Goal: Task Accomplishment & Management: Complete application form

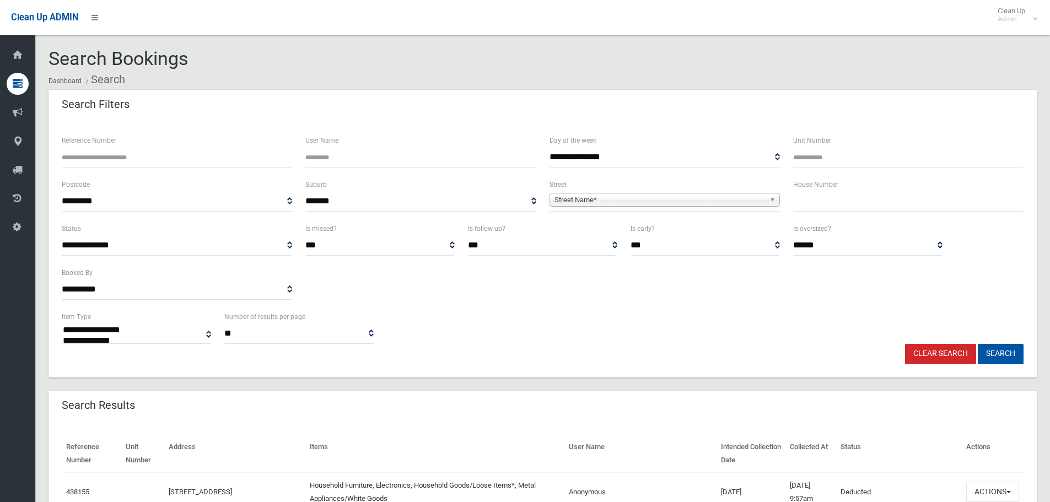
select select
click at [945, 352] on link "Clear Search" at bounding box center [940, 354] width 71 height 20
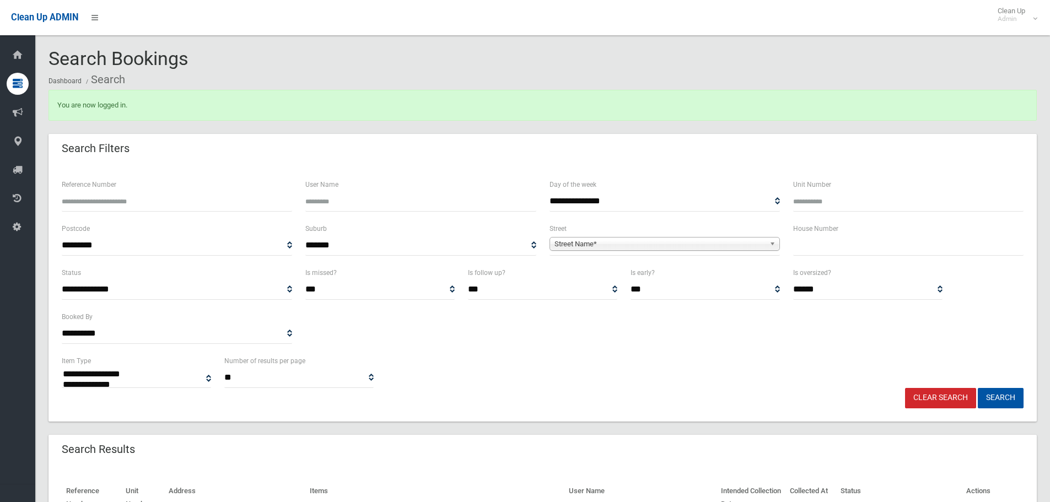
select select
click at [821, 248] on input "text" at bounding box center [909, 245] width 231 height 20
type input "**"
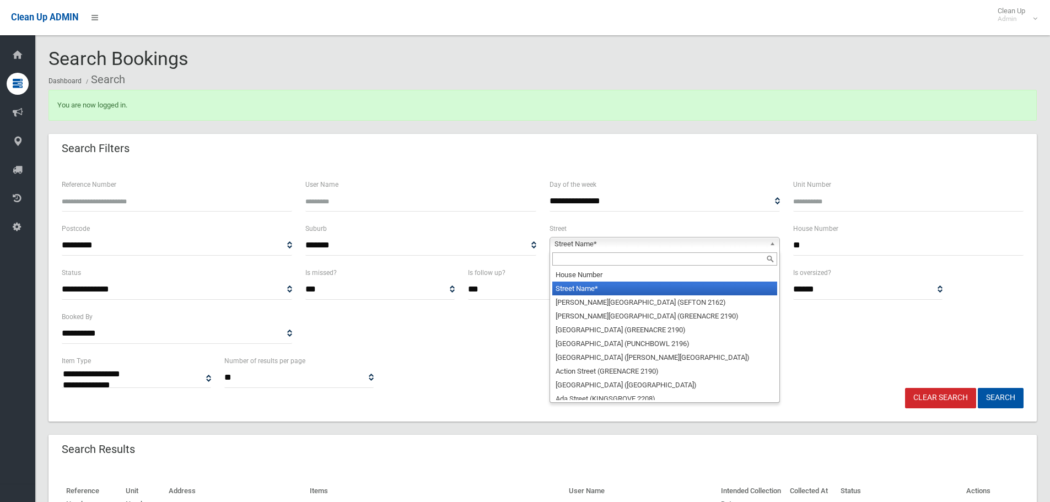
click at [770, 243] on b at bounding box center [775, 244] width 10 height 13
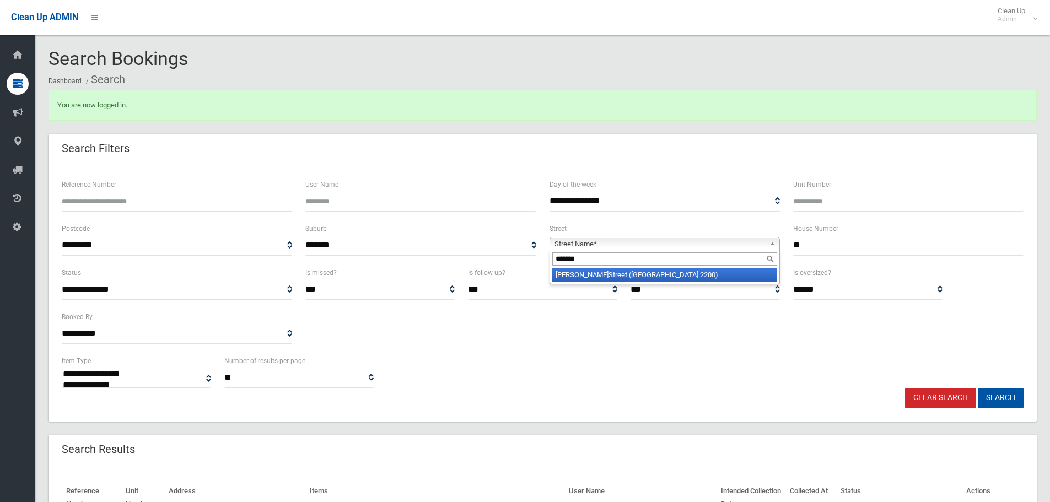
type input "*******"
click at [723, 272] on li "Manahan Street (CONDELL PARK 2200)" at bounding box center [665, 275] width 225 height 14
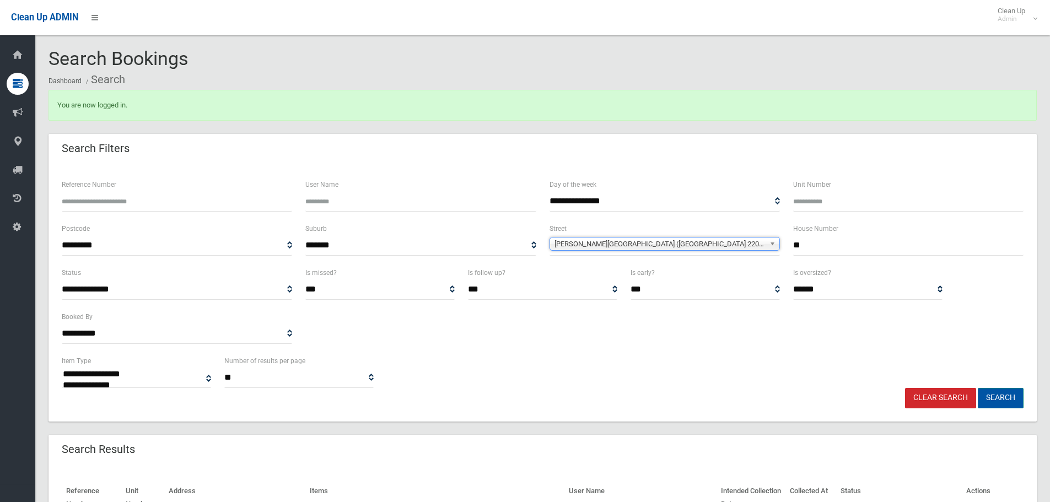
click at [1017, 402] on button "Search" at bounding box center [1001, 398] width 46 height 20
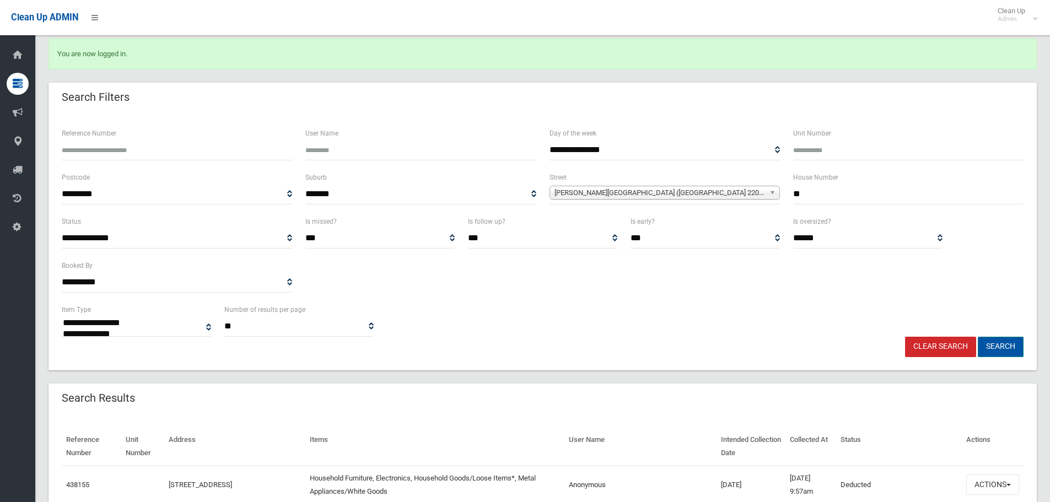
scroll to position [165, 0]
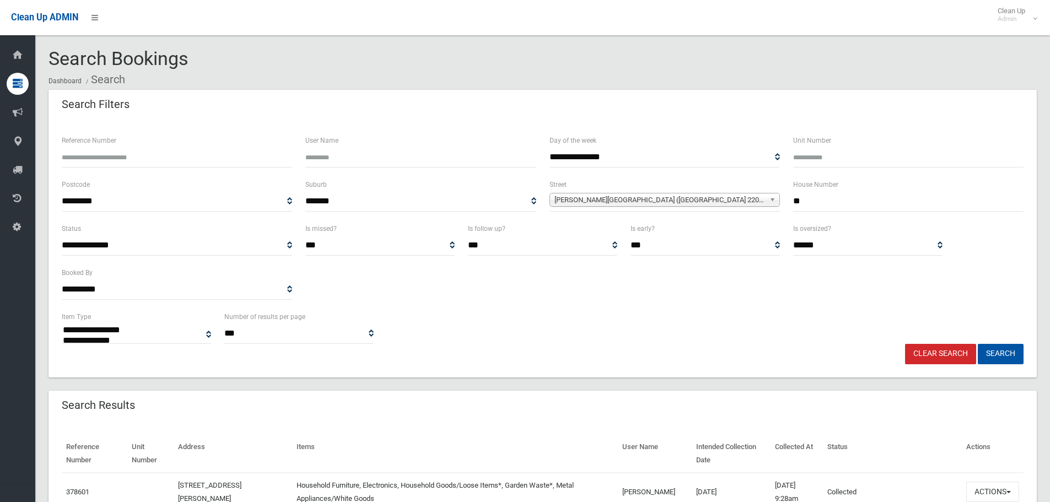
select select
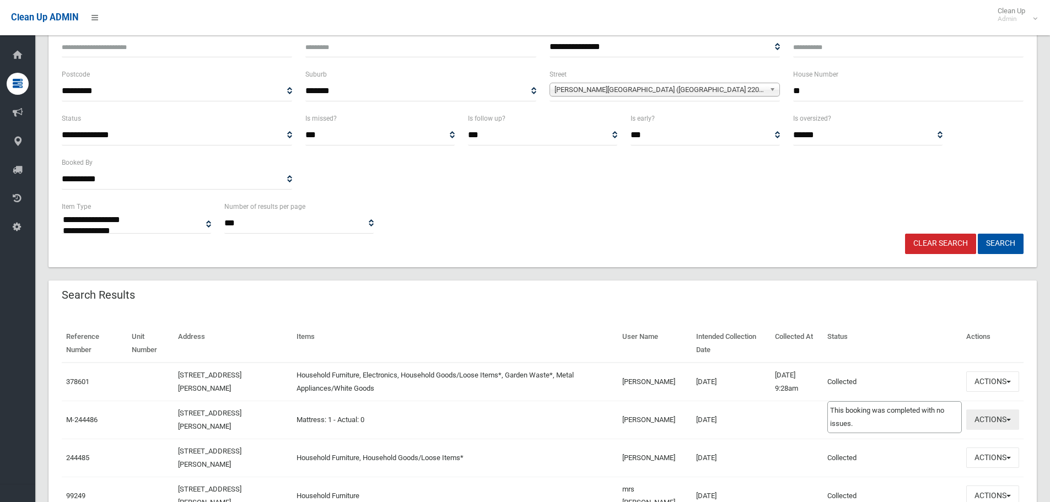
scroll to position [110, 0]
click at [1016, 383] on button "Actions" at bounding box center [993, 382] width 53 height 20
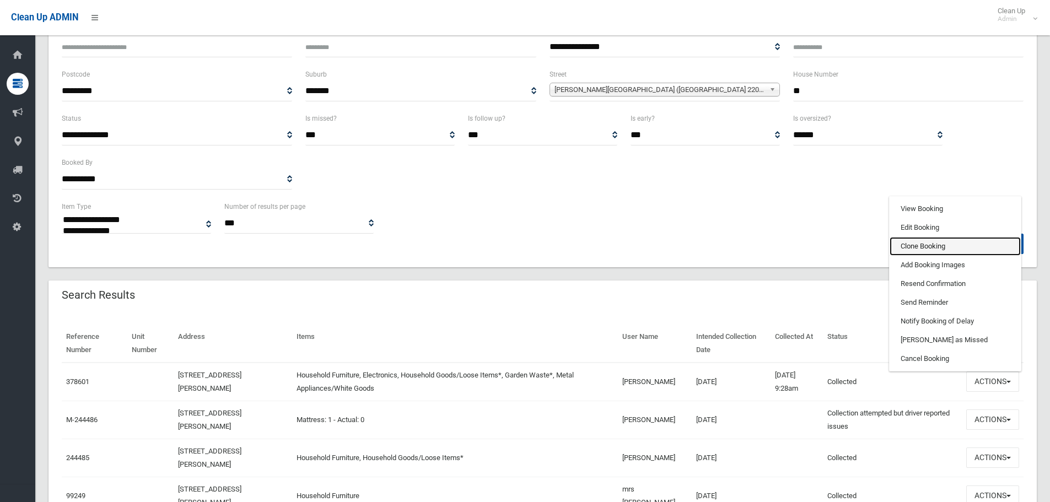
click at [916, 245] on link "Clone Booking" at bounding box center [955, 246] width 131 height 19
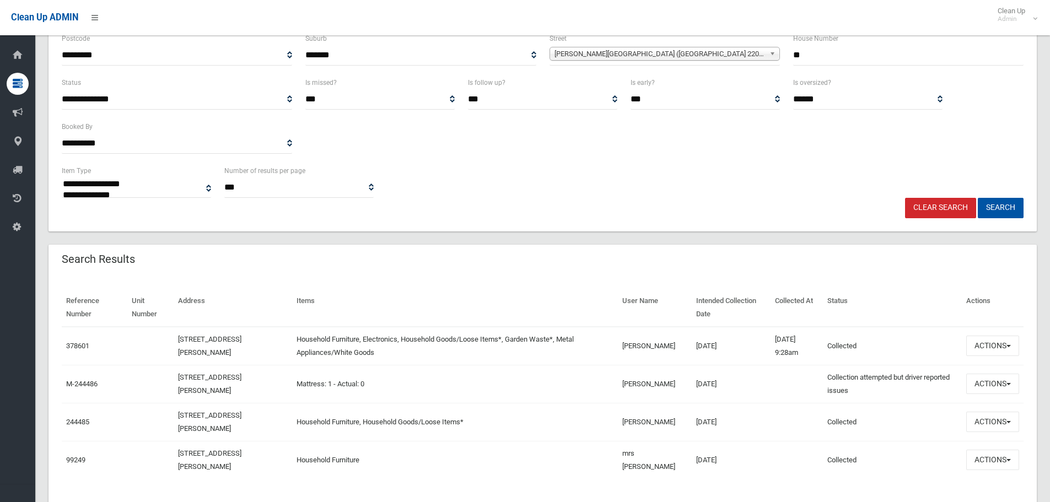
scroll to position [165, 0]
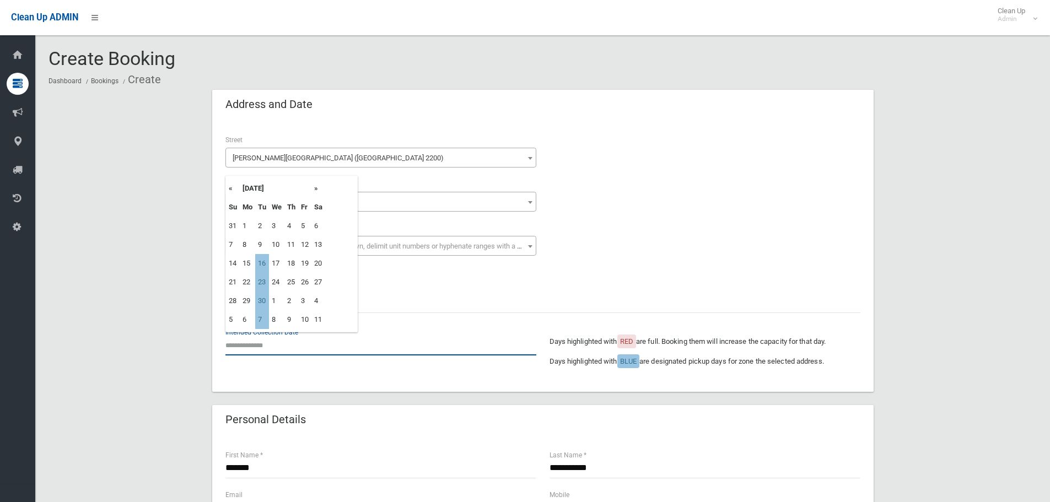
click at [265, 346] on input "text" at bounding box center [381, 345] width 311 height 20
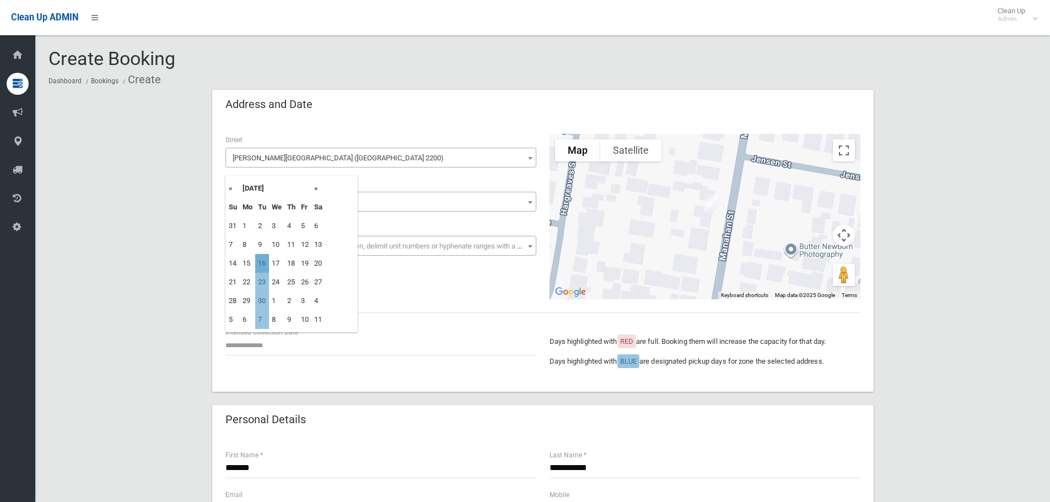
click at [263, 264] on td "16" at bounding box center [262, 263] width 14 height 19
type input "**********"
click at [362, 302] on div "**********" at bounding box center [543, 256] width 662 height 271
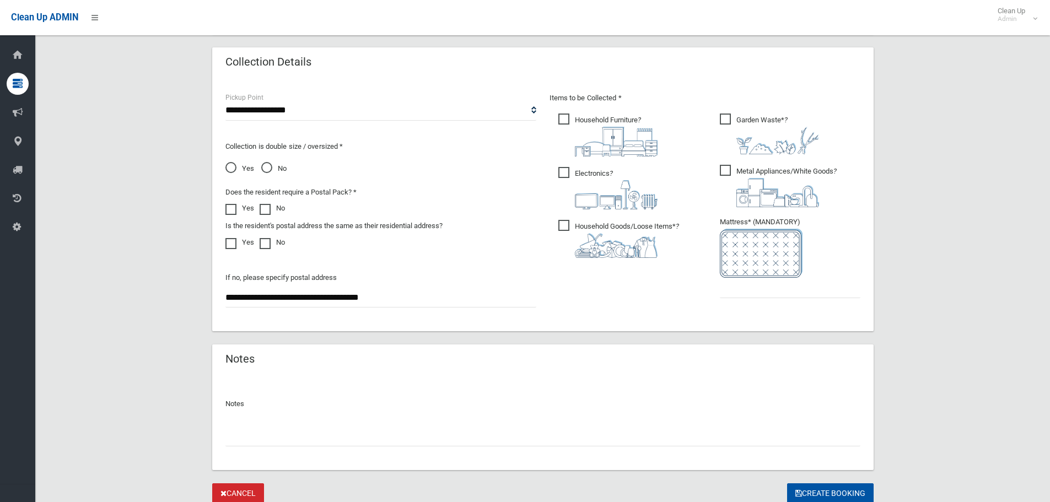
scroll to position [551, 0]
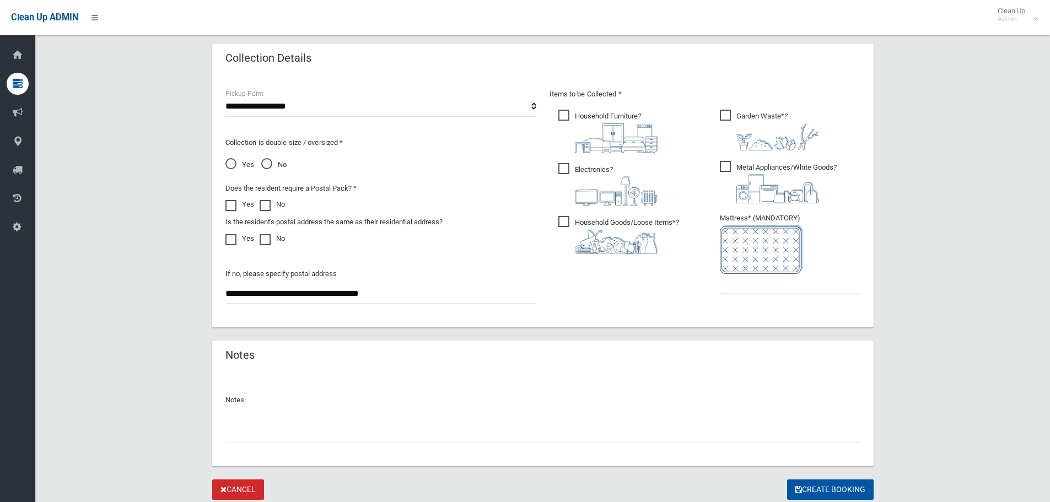
click at [748, 290] on input "text" at bounding box center [790, 284] width 141 height 20
type input "*"
click at [270, 157] on label "No" at bounding box center [273, 163] width 25 height 15
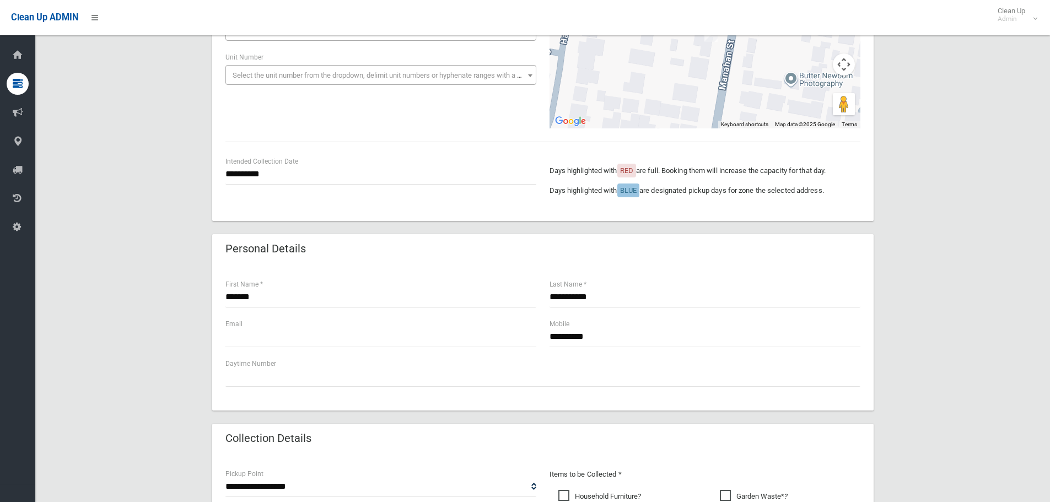
scroll to position [165, 0]
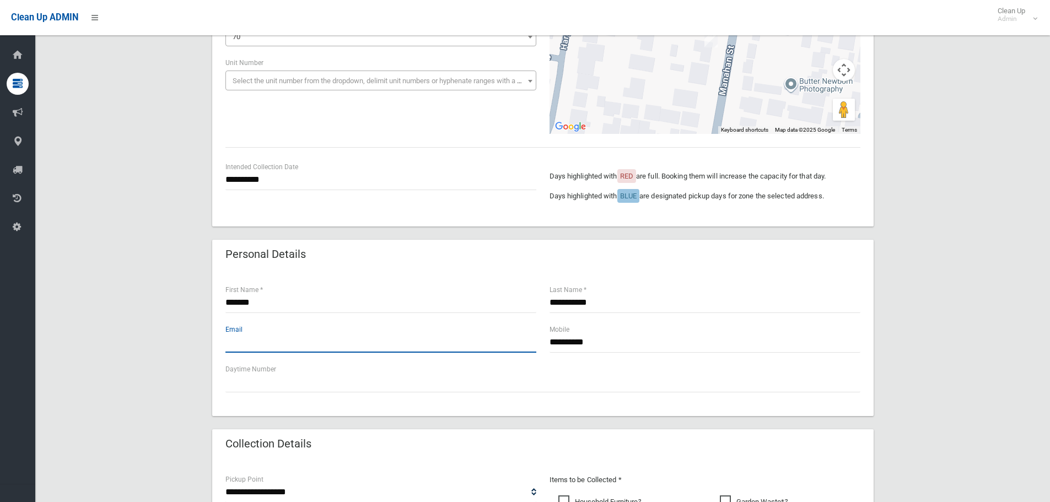
click at [294, 334] on input "text" at bounding box center [381, 343] width 311 height 20
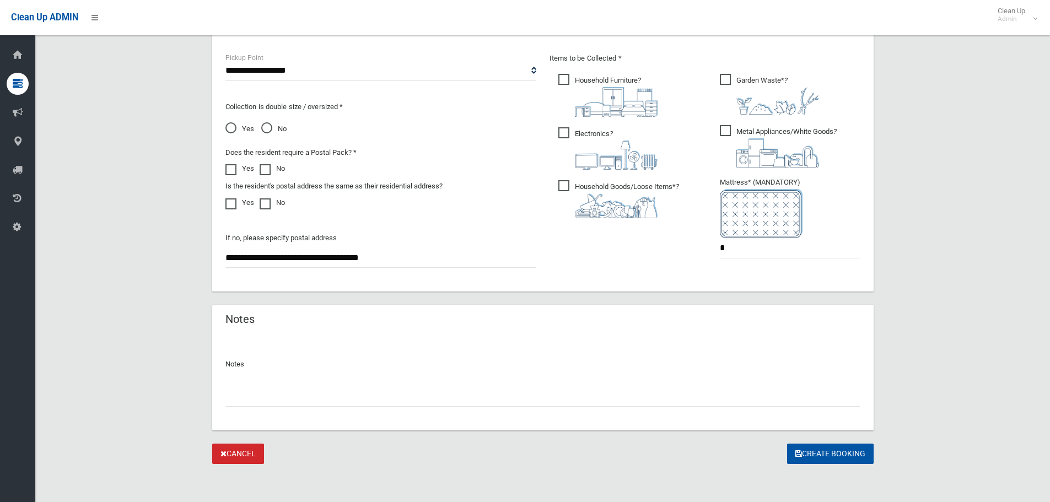
scroll to position [589, 0]
type input "**********"
click at [822, 451] on button "Create Booking" at bounding box center [830, 452] width 87 height 20
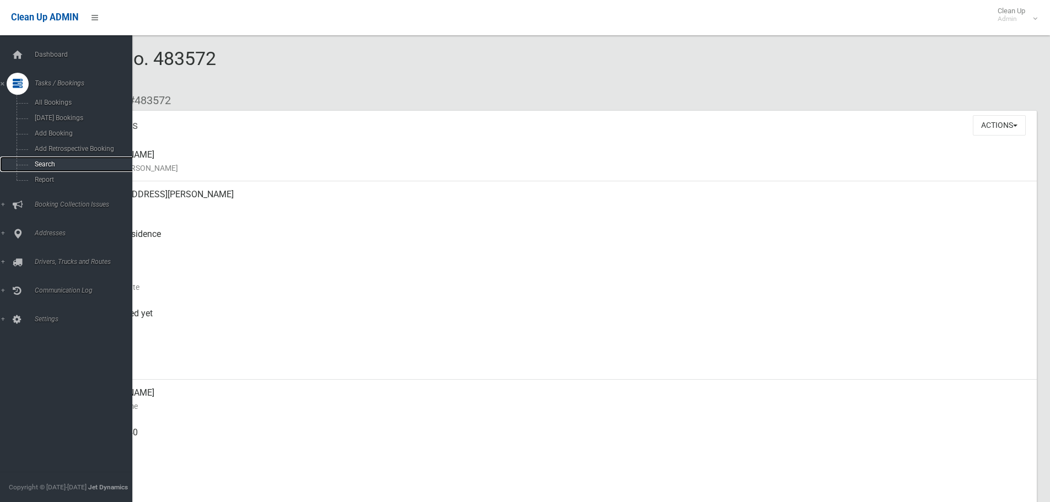
click at [34, 167] on span "Search" at bounding box center [81, 164] width 100 height 8
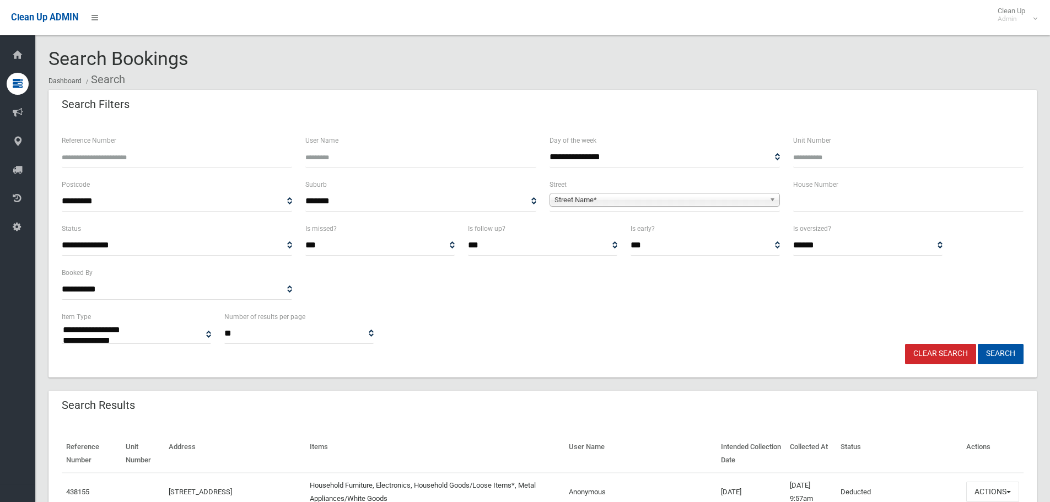
select select
